Goal: Task Accomplishment & Management: Manage account settings

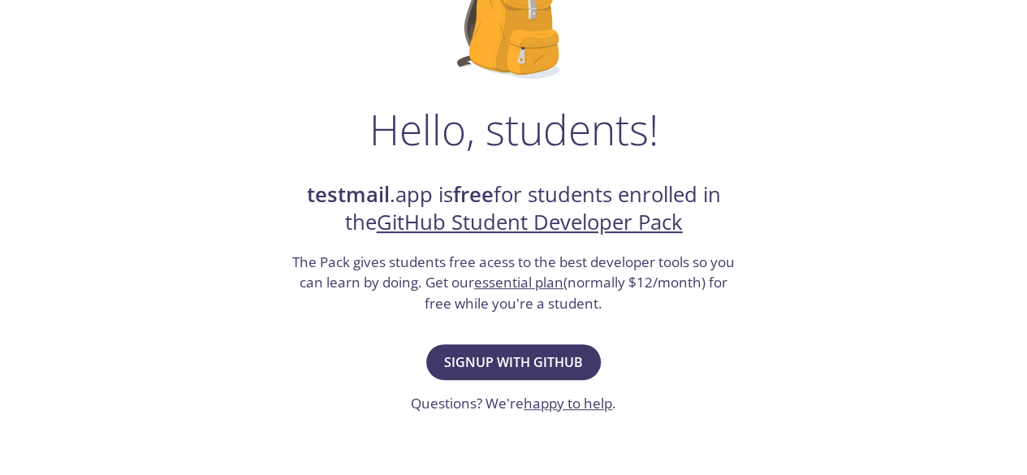
scroll to position [266, 0]
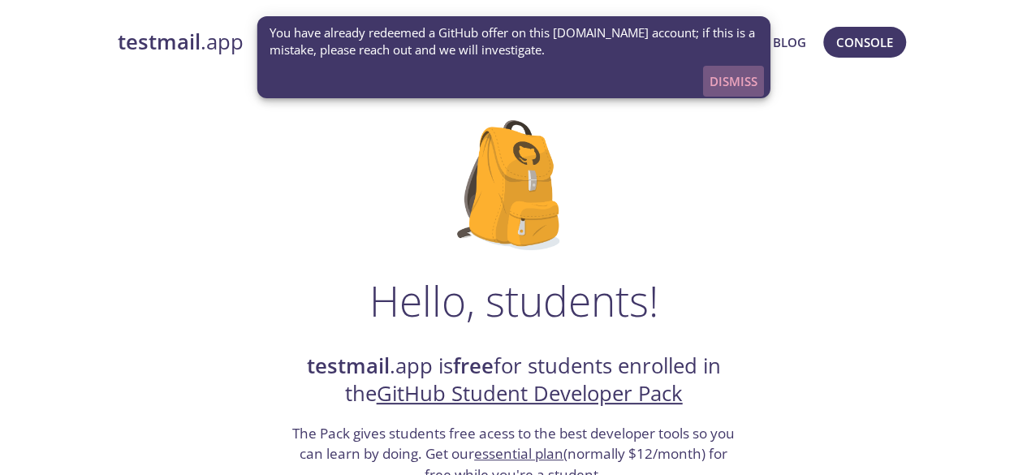
click at [728, 79] on span "Dismiss" at bounding box center [734, 81] width 48 height 21
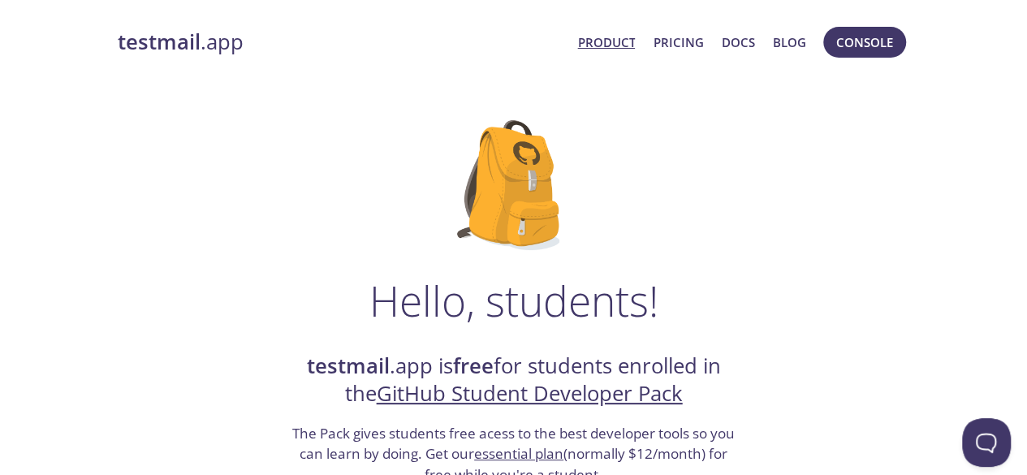
click at [615, 45] on link "Product" at bounding box center [606, 42] width 58 height 21
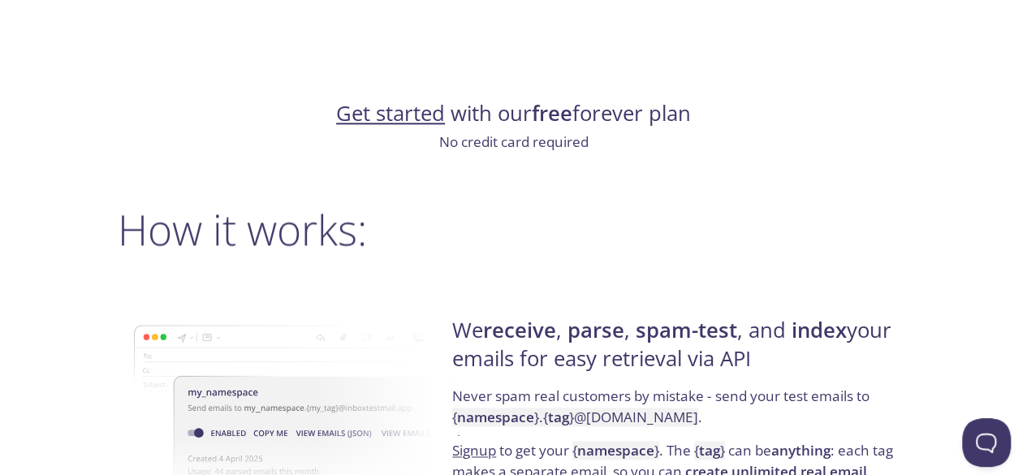
scroll to position [1009, 0]
click at [404, 123] on link "Get started" at bounding box center [390, 114] width 109 height 28
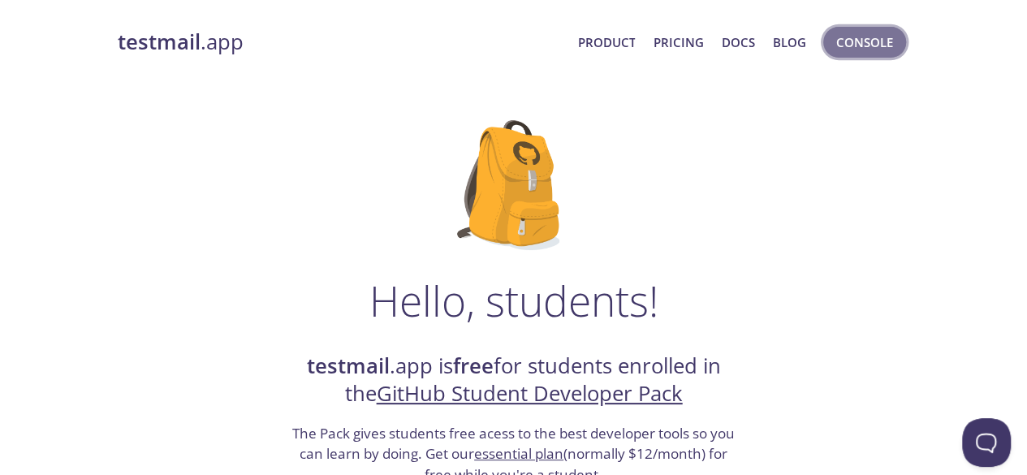
click at [854, 54] on button "Console" at bounding box center [864, 42] width 83 height 31
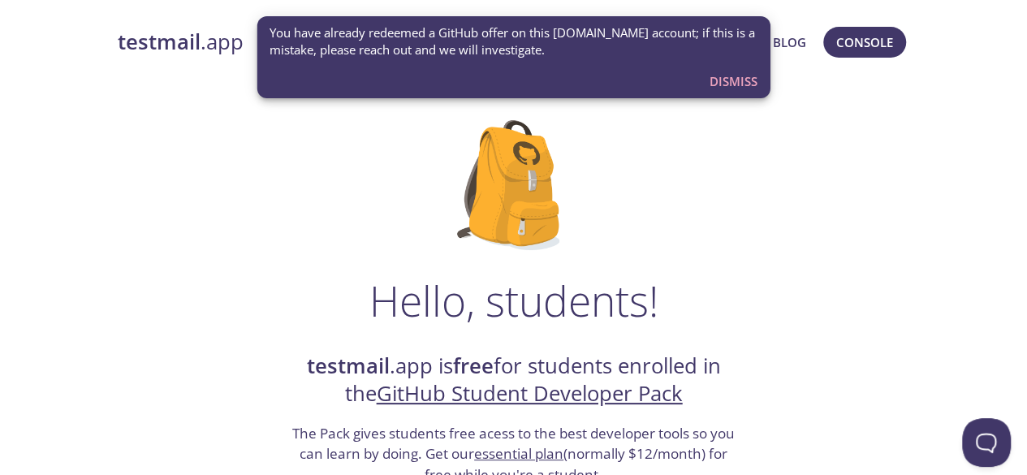
click at [737, 81] on span "Dismiss" at bounding box center [734, 81] width 48 height 21
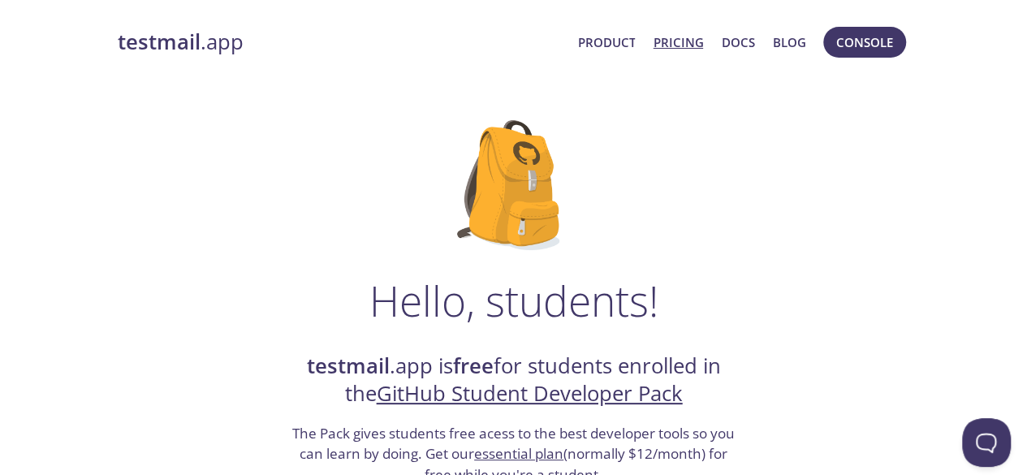
click at [677, 37] on link "Pricing" at bounding box center [678, 42] width 50 height 21
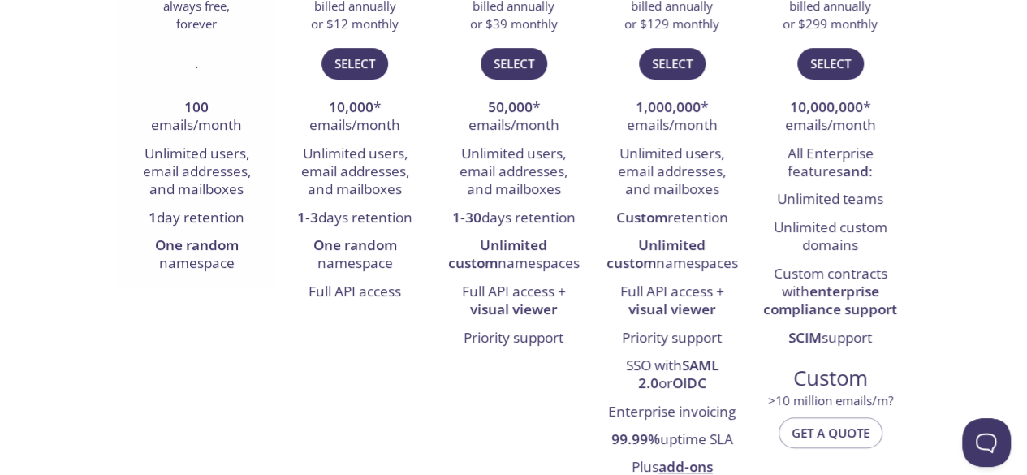
click at [208, 221] on li "1 day retention" at bounding box center [197, 219] width 134 height 28
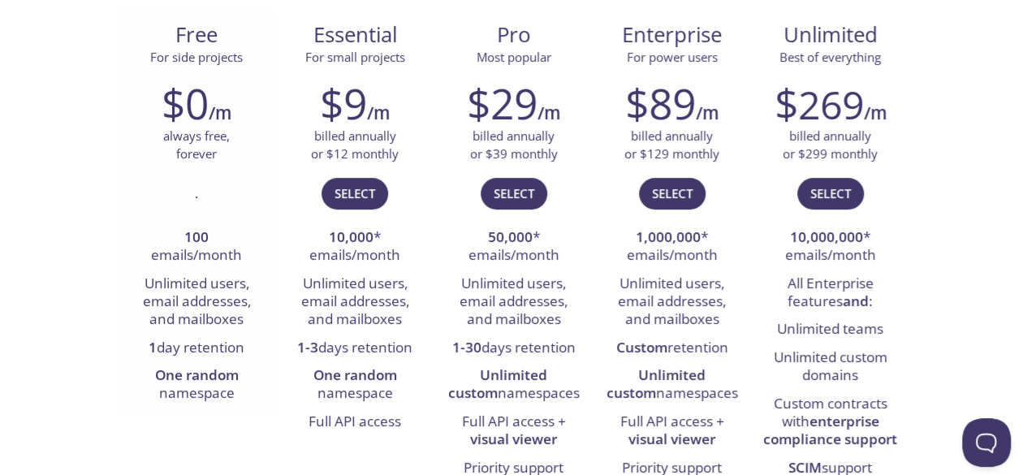
scroll to position [228, 0]
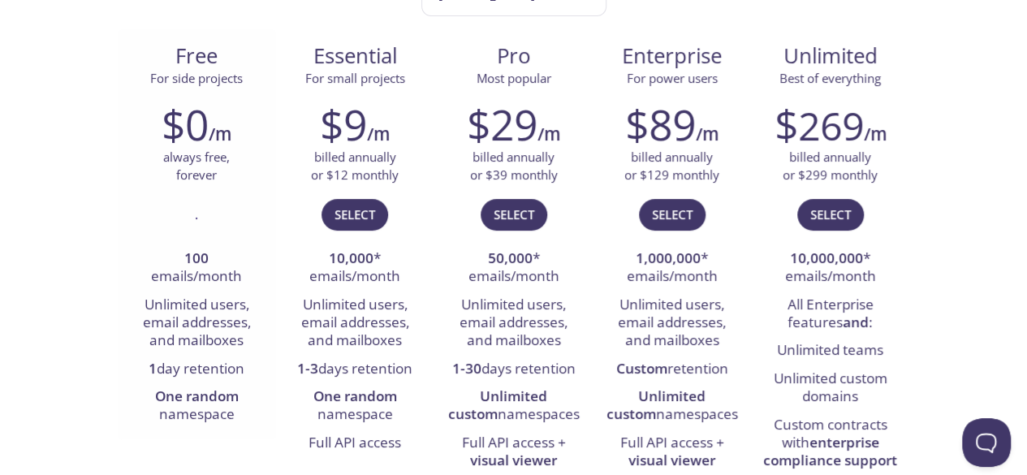
click at [209, 102] on div "$0 /m" at bounding box center [197, 124] width 134 height 49
click at [197, 253] on strong "100" at bounding box center [196, 258] width 24 height 19
click at [210, 225] on div "." at bounding box center [197, 221] width 134 height 47
click at [193, 223] on div "." at bounding box center [197, 221] width 134 height 47
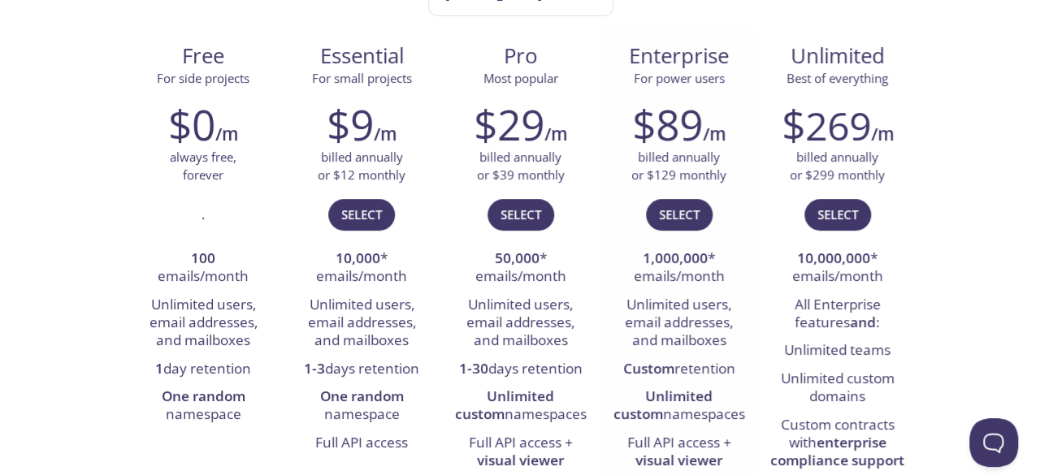
scroll to position [0, 0]
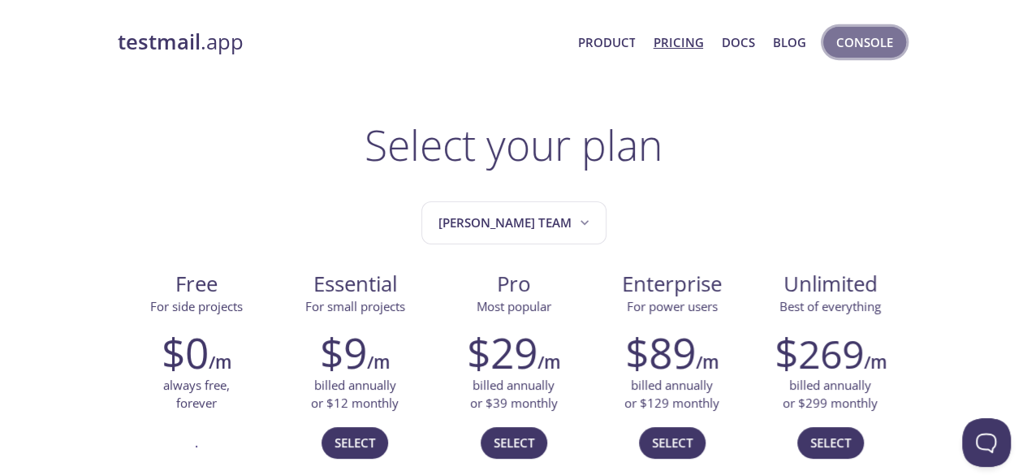
click at [861, 52] on span "Console" at bounding box center [864, 42] width 57 height 21
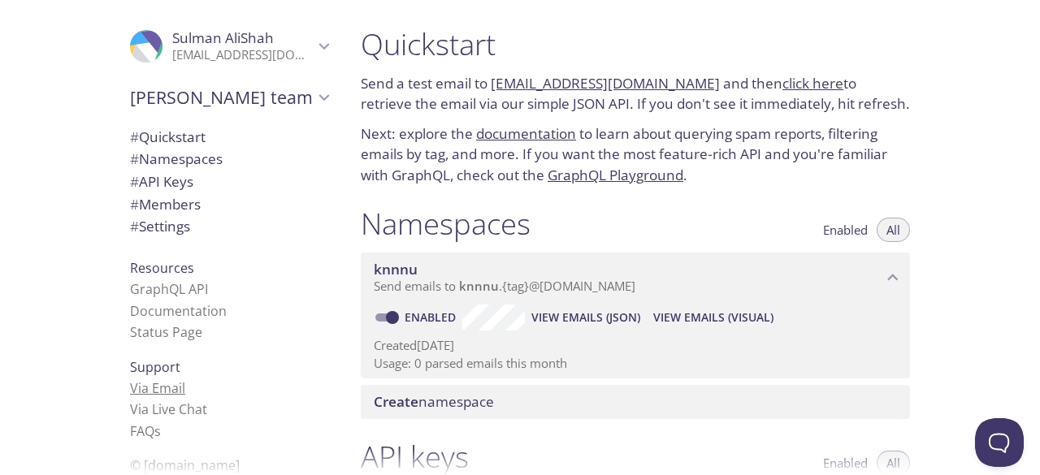
click at [146, 388] on link "Via Email" at bounding box center [157, 388] width 55 height 18
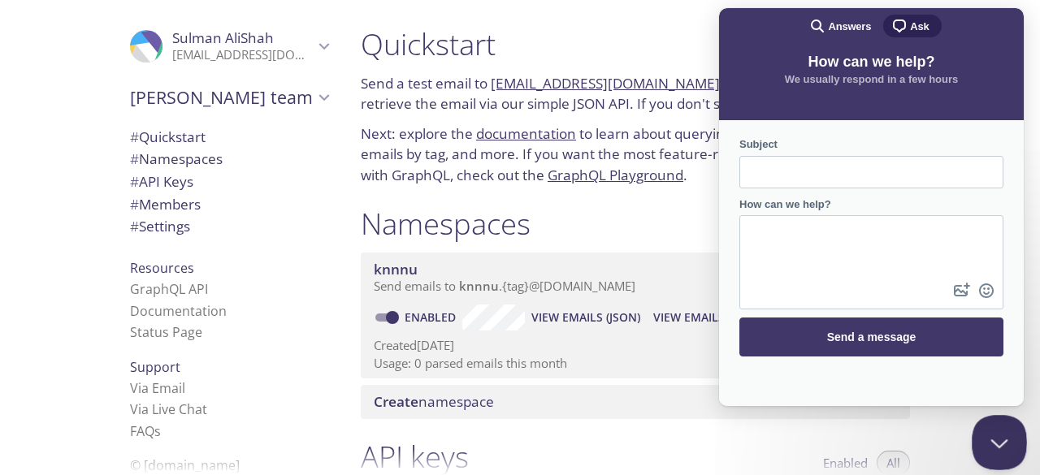
click at [1011, 439] on button "Close Beacon popover" at bounding box center [995, 439] width 49 height 49
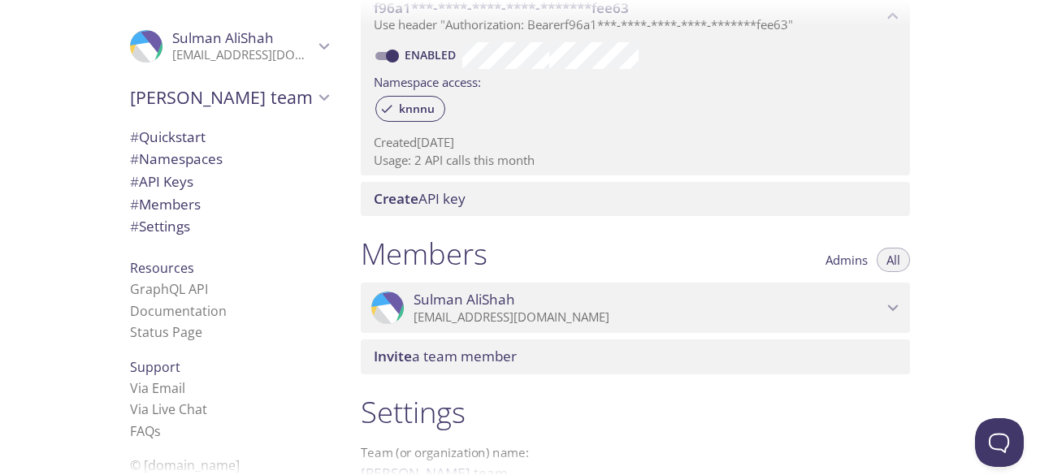
scroll to position [482, 0]
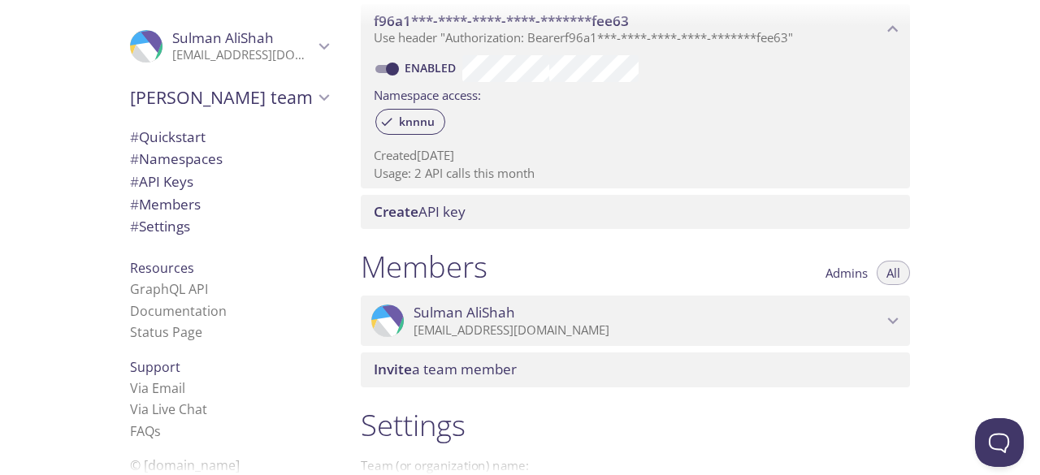
click at [181, 184] on span "# API Keys" at bounding box center [161, 181] width 63 height 19
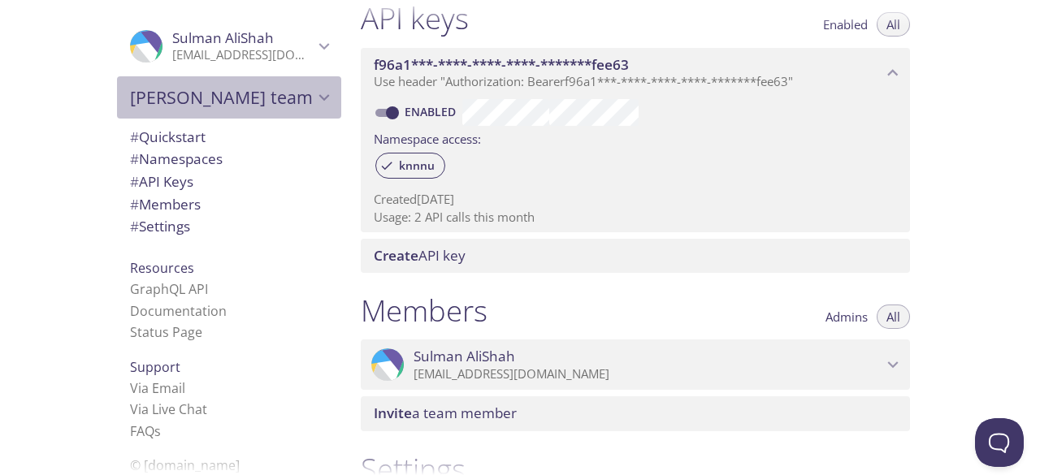
click at [313, 93] on icon "Sulman's team" at bounding box center [323, 97] width 21 height 21
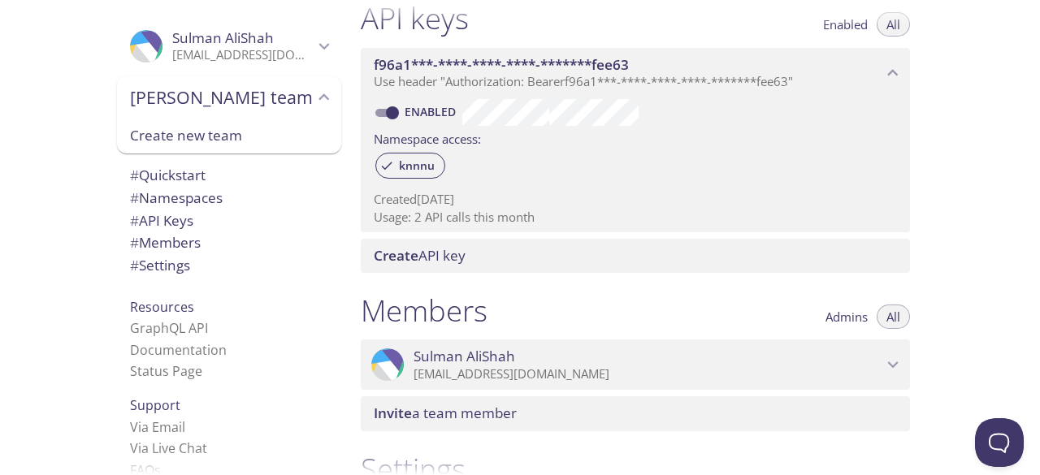
click at [70, 217] on div ".cls-1 { fill: #6d5ca8; } .cls-2 { fill: #3fc191; } .cls-3 { fill: #3b4752; } .…" at bounding box center [174, 237] width 348 height 475
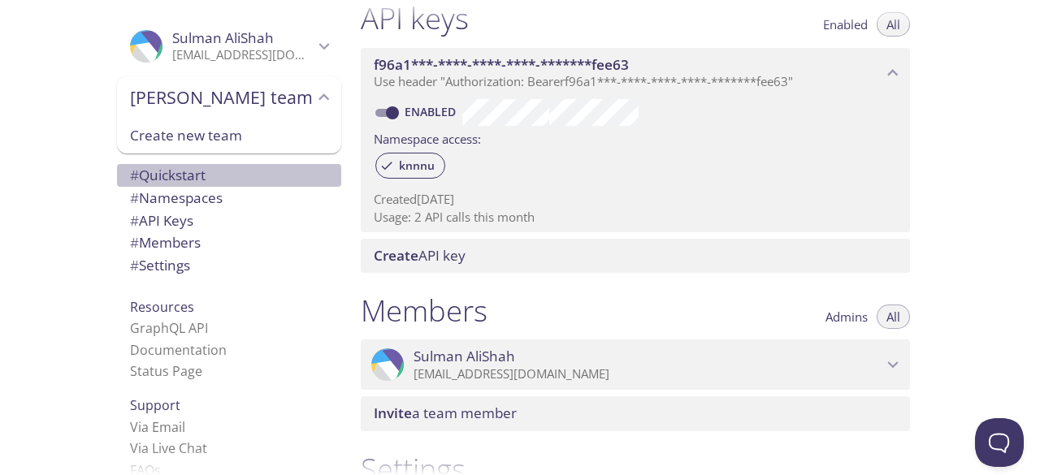
click at [149, 181] on span "# Quickstart" at bounding box center [168, 175] width 76 height 19
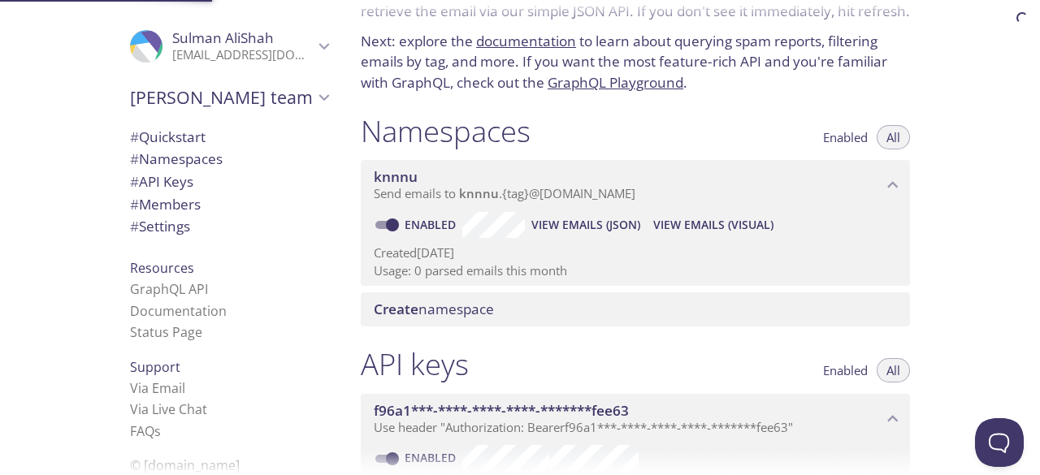
scroll to position [26, 0]
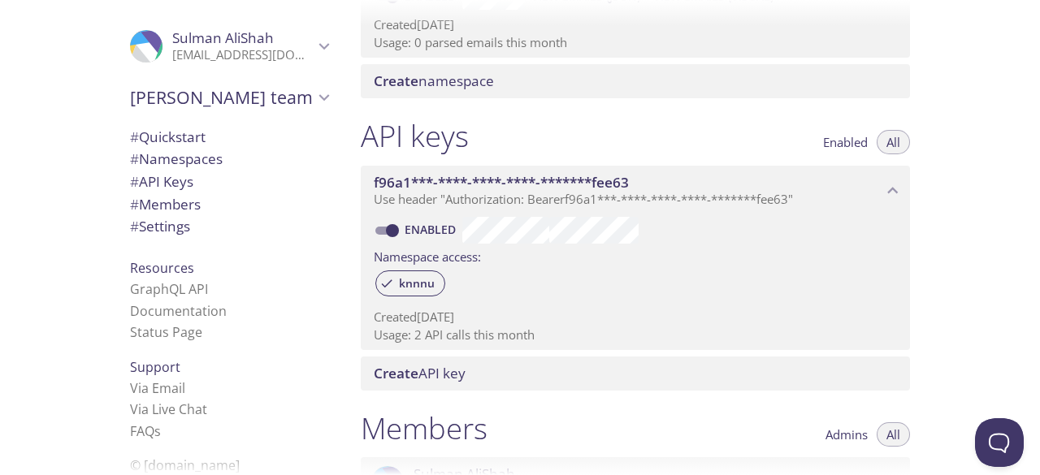
click at [201, 164] on span "# Namespaces" at bounding box center [176, 158] width 93 height 19
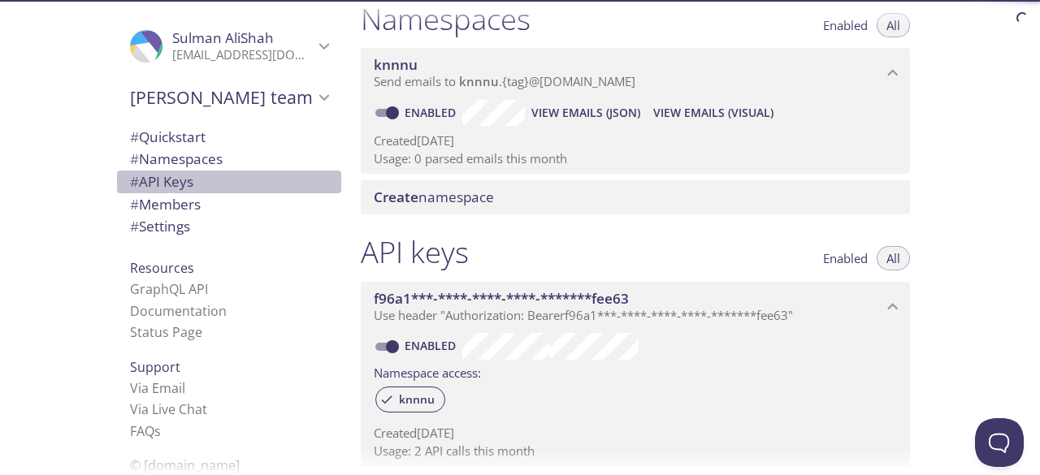
click at [216, 179] on span "# API Keys" at bounding box center [229, 181] width 198 height 21
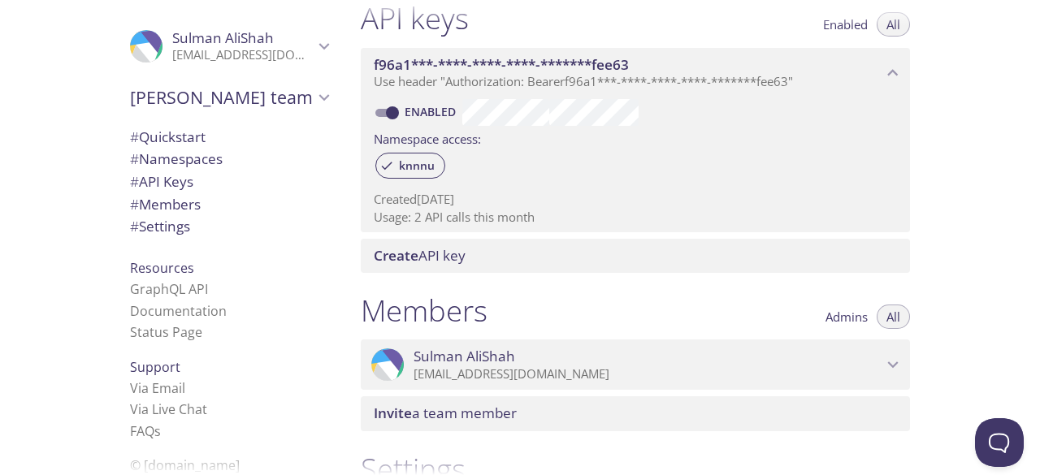
click at [205, 207] on span "# Members" at bounding box center [229, 204] width 198 height 21
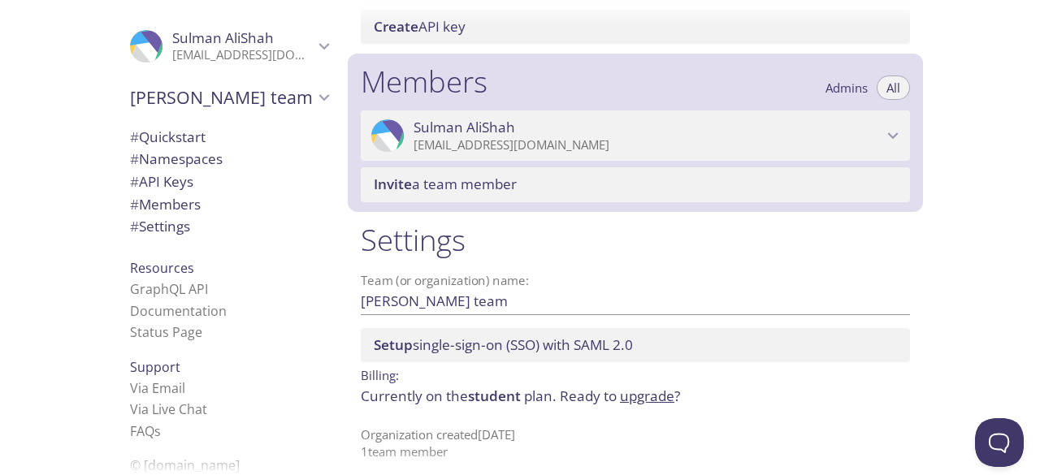
scroll to position [679, 0]
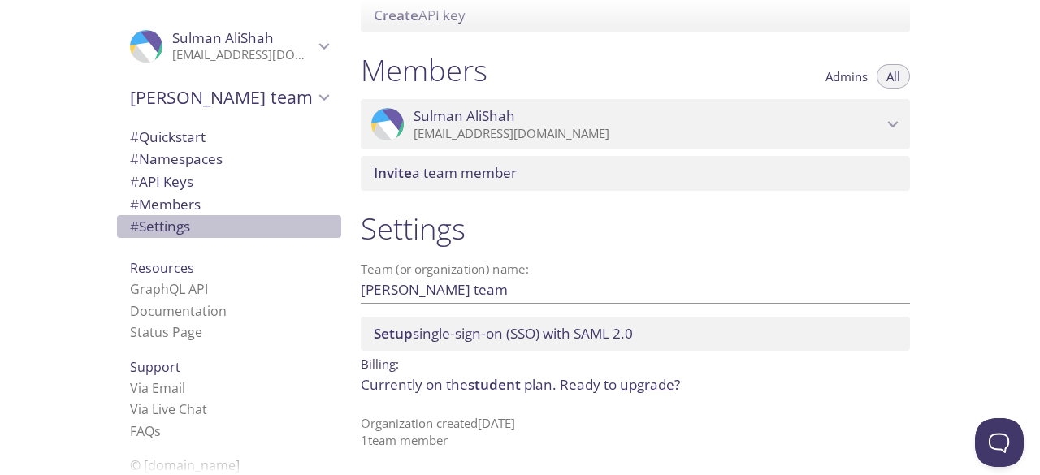
click at [207, 224] on span "# Settings" at bounding box center [229, 226] width 198 height 21
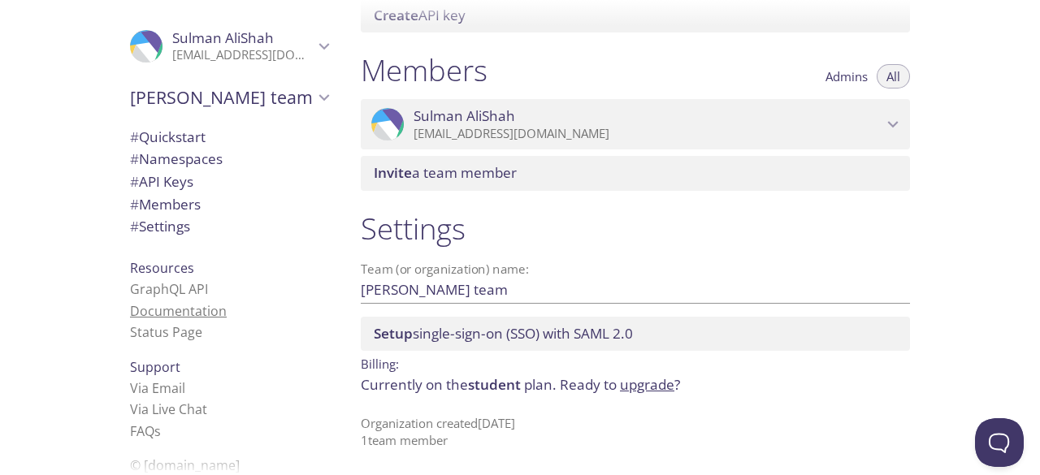
click at [179, 315] on link "Documentation" at bounding box center [178, 311] width 97 height 18
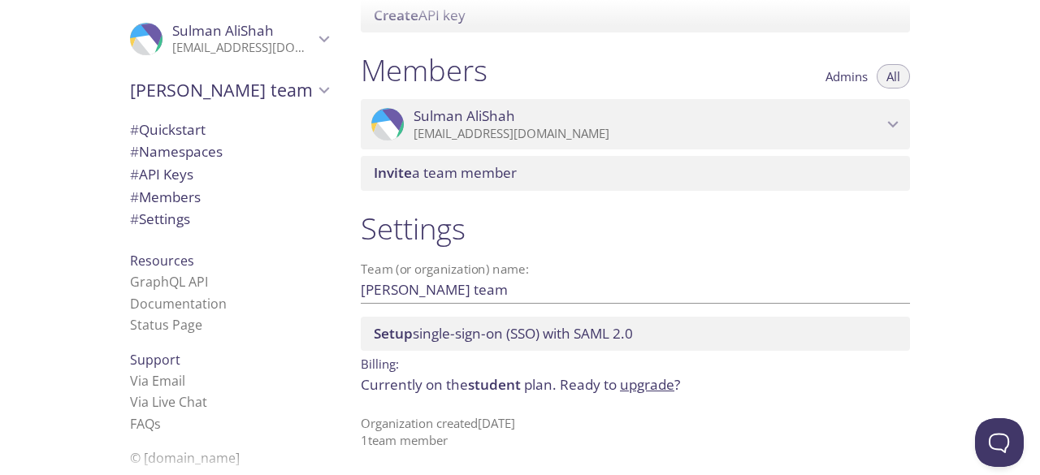
click at [168, 220] on span "# Settings" at bounding box center [160, 219] width 60 height 19
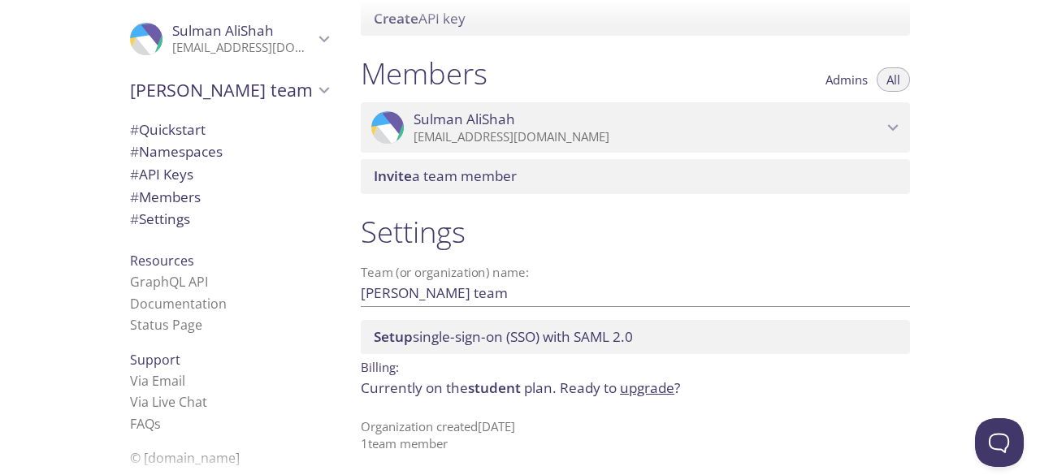
click at [833, 88] on button "Admins" at bounding box center [846, 79] width 62 height 24
click at [888, 93] on div "Members Admins All" at bounding box center [635, 75] width 549 height 41
click at [897, 80] on span "All" at bounding box center [893, 80] width 14 height 0
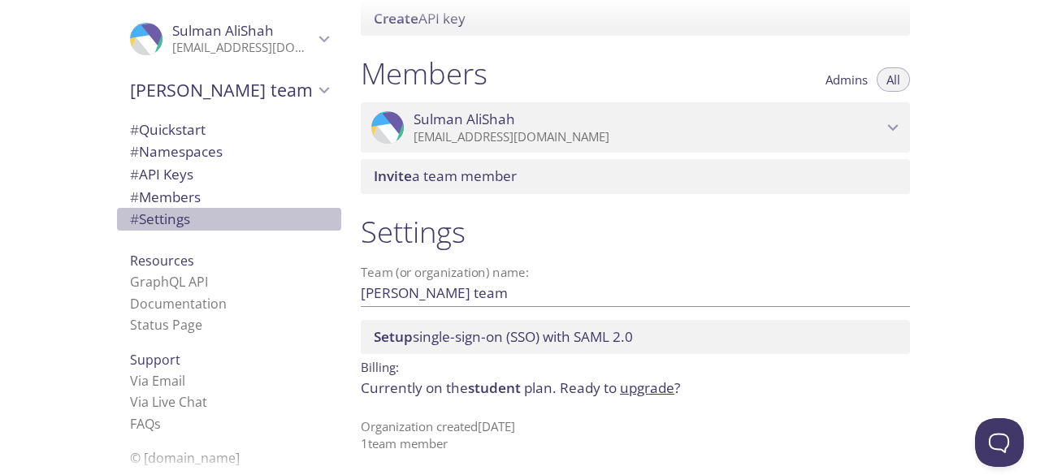
click at [171, 223] on span "# Settings" at bounding box center [160, 219] width 60 height 19
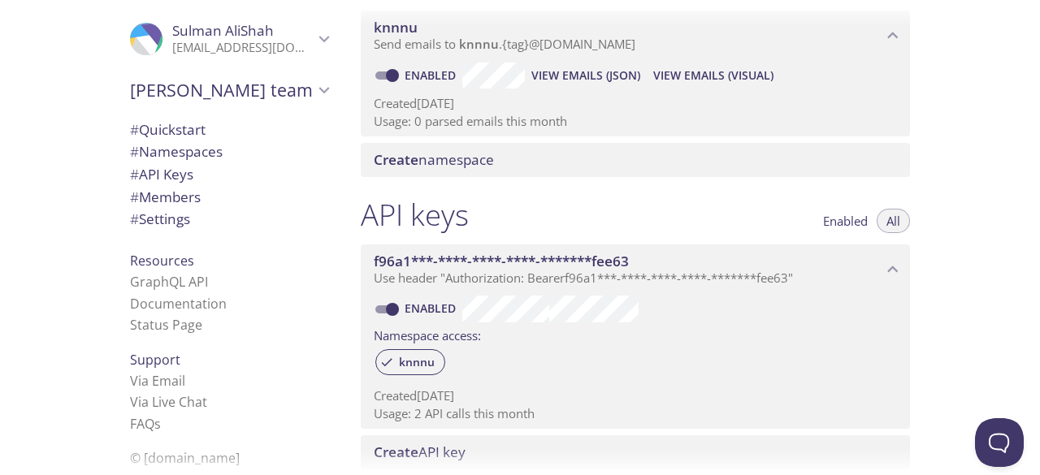
scroll to position [0, 0]
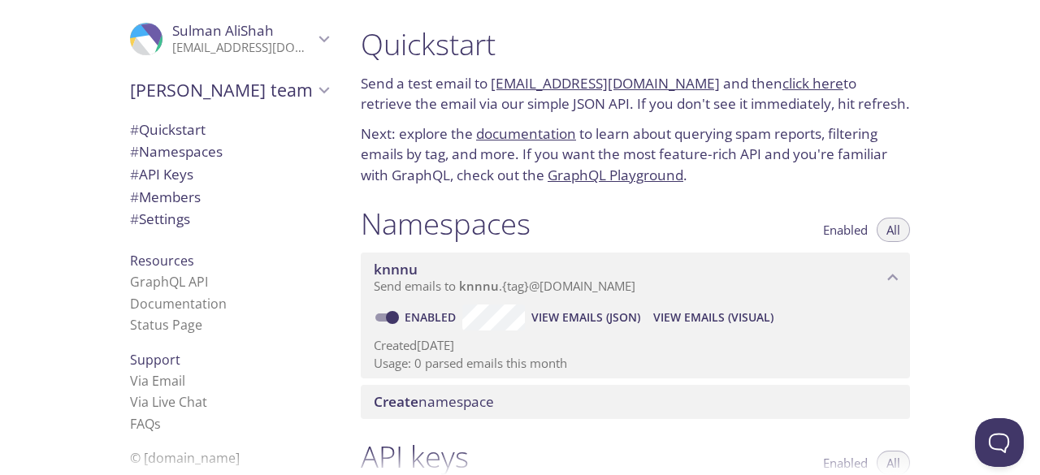
checkbox input "false"
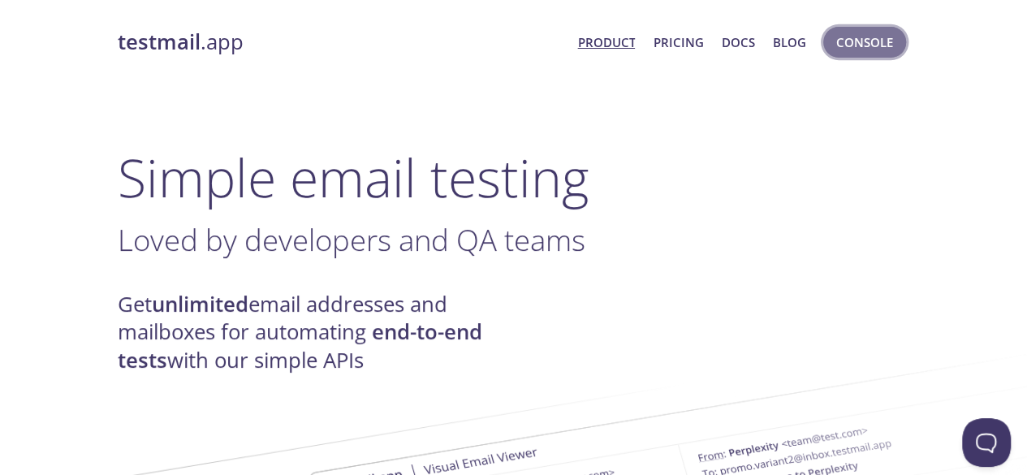
click at [866, 41] on span "Console" at bounding box center [864, 42] width 57 height 21
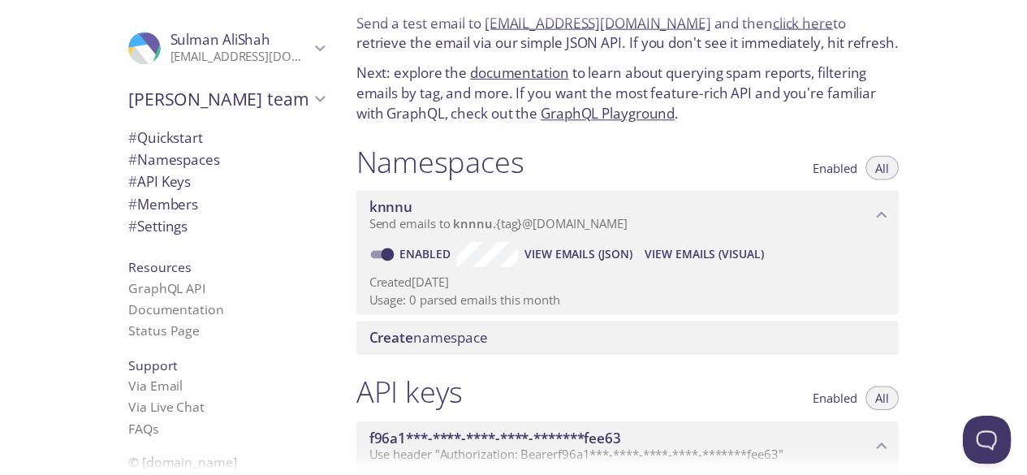
scroll to position [63, 0]
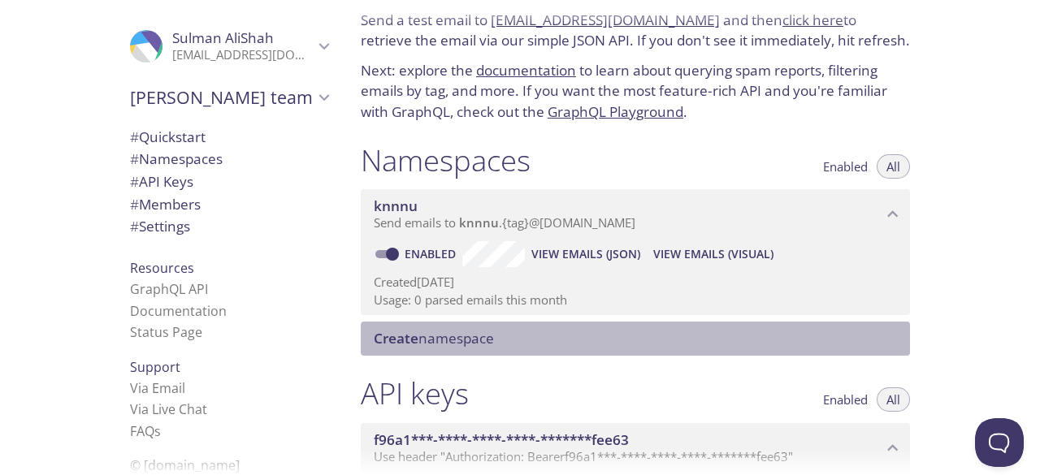
click at [494, 337] on span "Create namespace" at bounding box center [434, 338] width 120 height 19
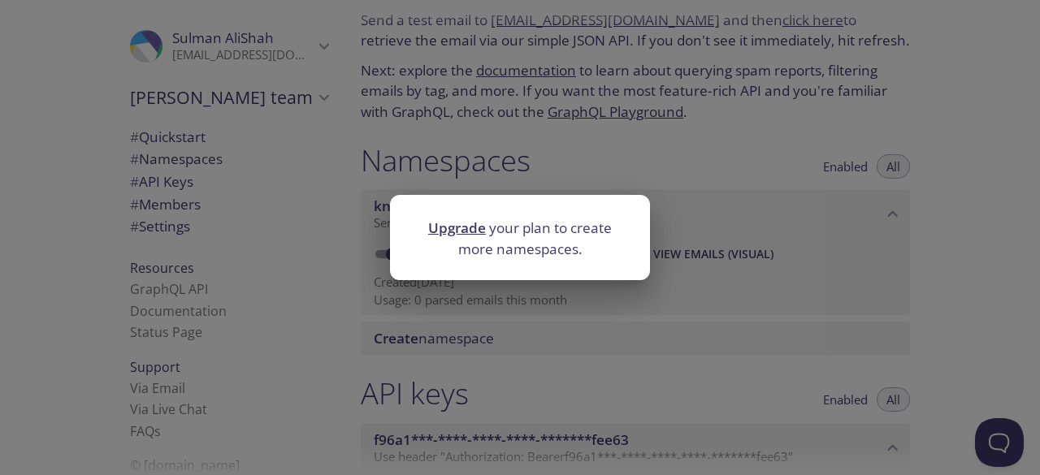
click at [460, 230] on link "Upgrade" at bounding box center [457, 227] width 58 height 19
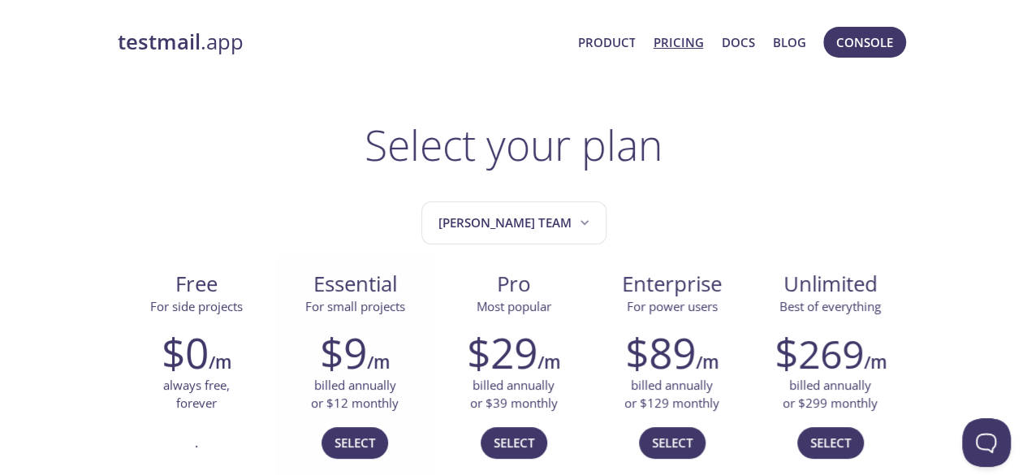
scroll to position [128, 0]
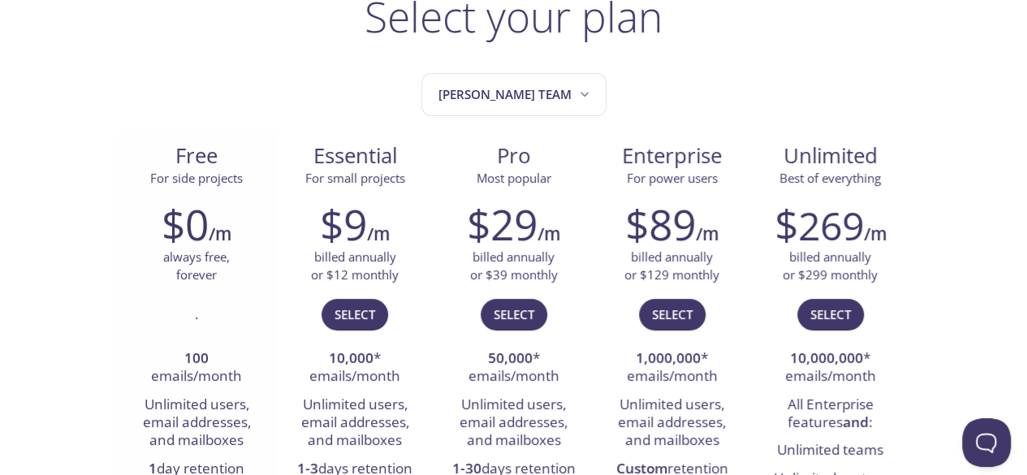
click at [198, 368] on li "100 emails/month" at bounding box center [197, 368] width 134 height 46
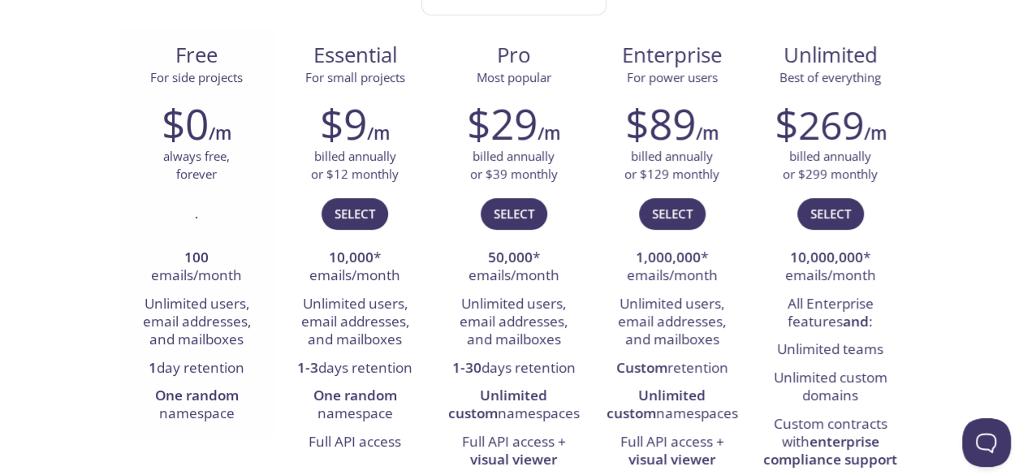
click at [220, 361] on li "1 day retention" at bounding box center [197, 369] width 134 height 28
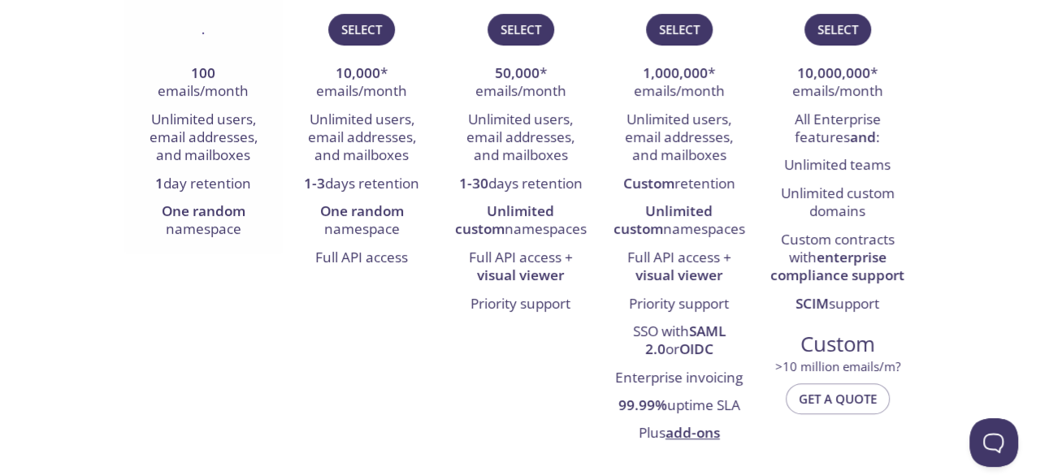
scroll to position [0, 0]
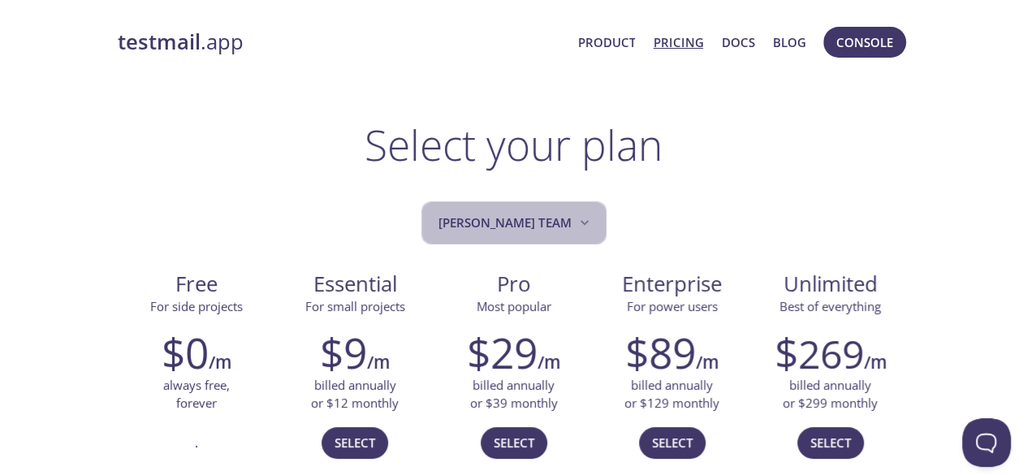
click at [559, 236] on button "[PERSON_NAME] team" at bounding box center [513, 222] width 185 height 43
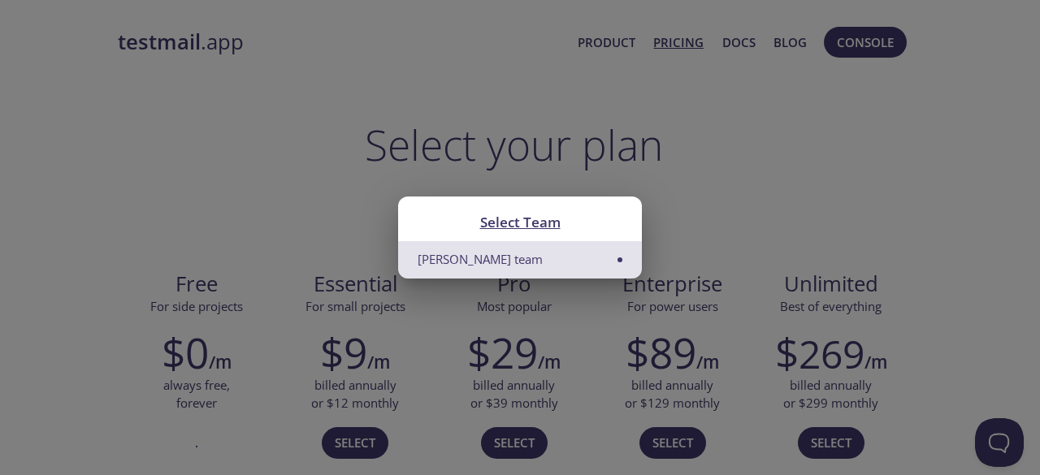
click at [596, 254] on li "[PERSON_NAME] team" at bounding box center [520, 259] width 244 height 37
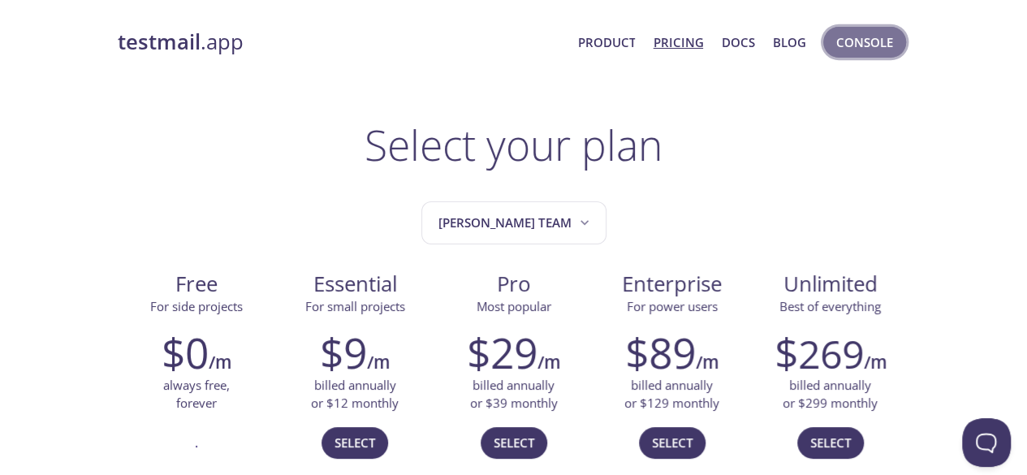
click at [854, 49] on span "Console" at bounding box center [864, 42] width 57 height 21
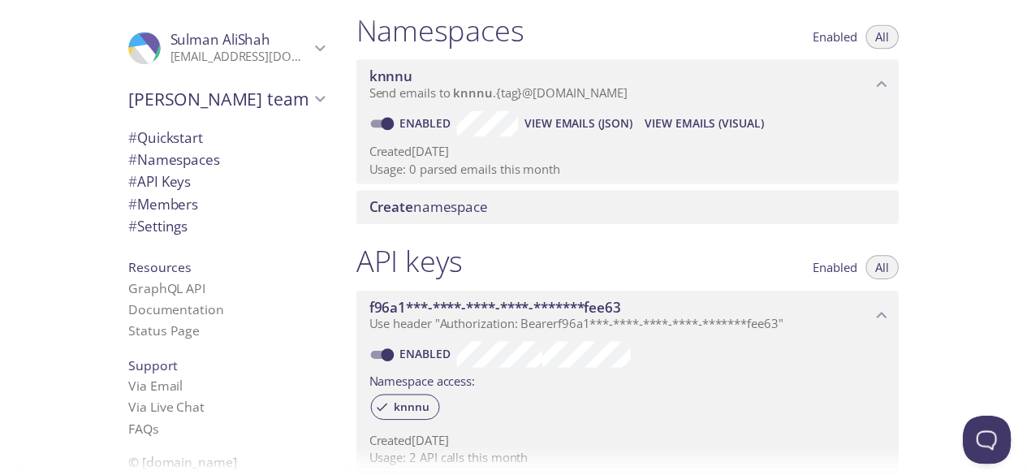
scroll to position [166, 0]
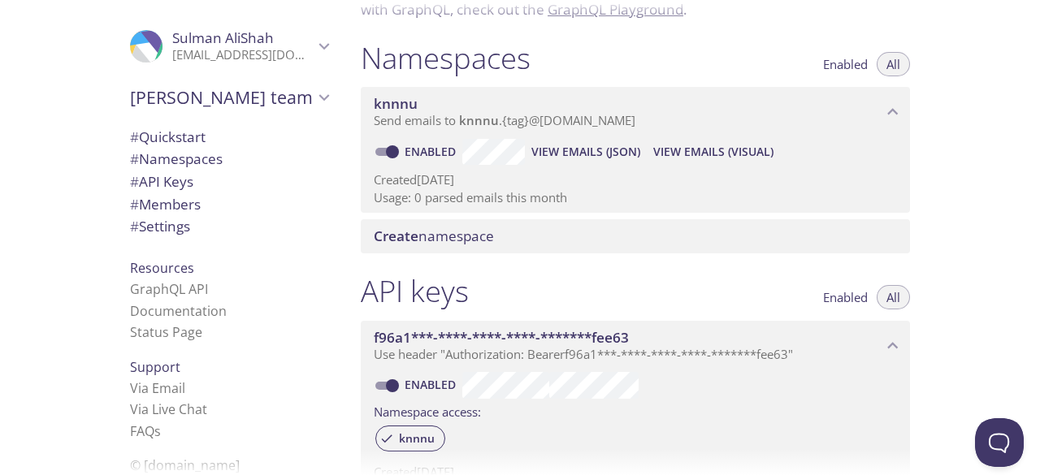
click at [387, 158] on input "Enabled" at bounding box center [392, 151] width 58 height 19
checkbox input "false"
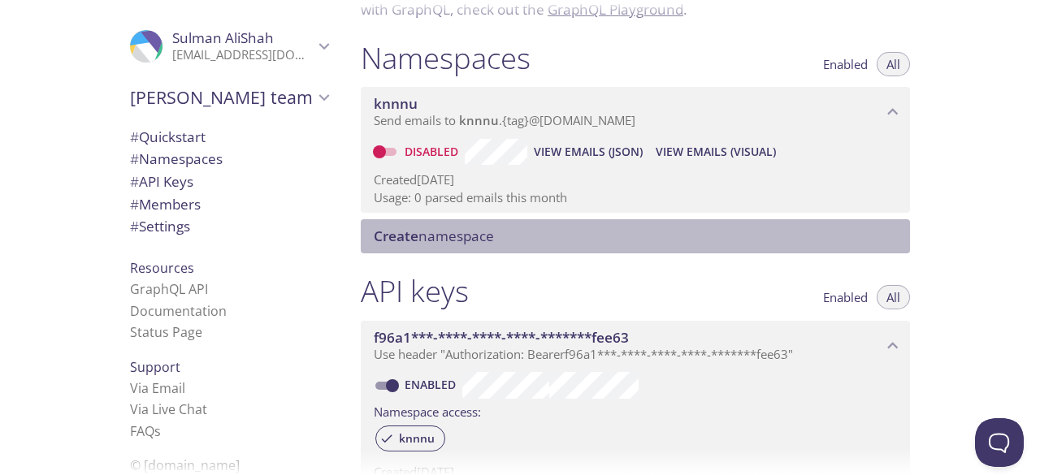
click at [458, 236] on span "Create namespace" at bounding box center [434, 236] width 120 height 19
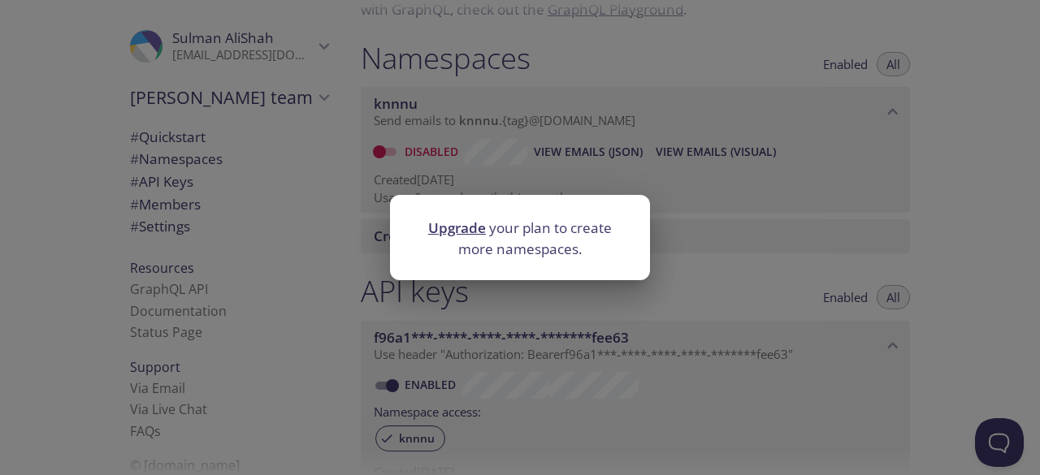
click at [467, 228] on link "Upgrade" at bounding box center [457, 227] width 58 height 19
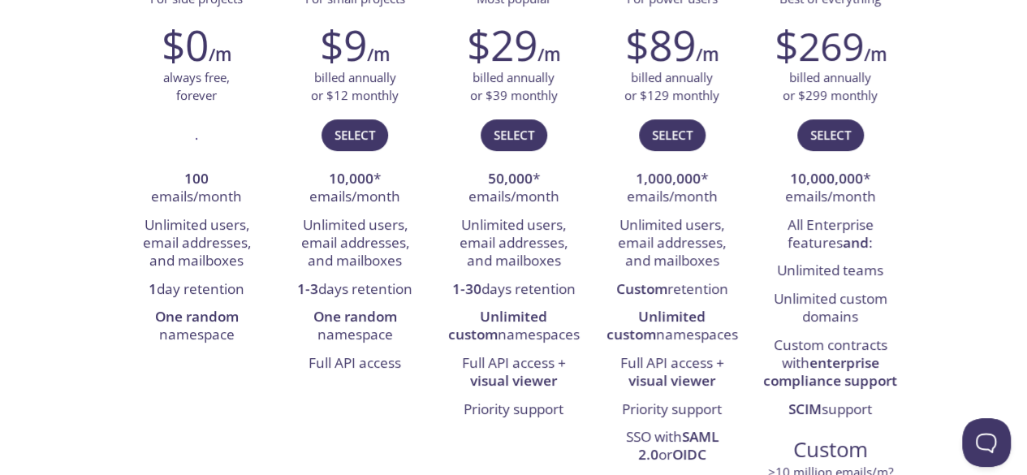
scroll to position [307, 0]
